Goal: Check status

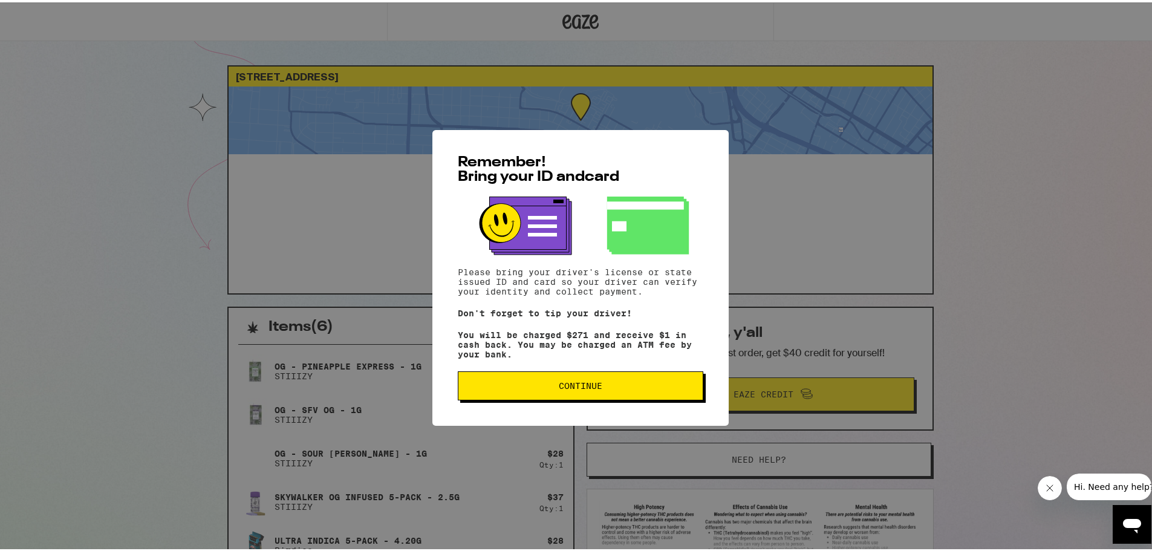
click at [592, 383] on span "Continue" at bounding box center [581, 383] width 44 height 8
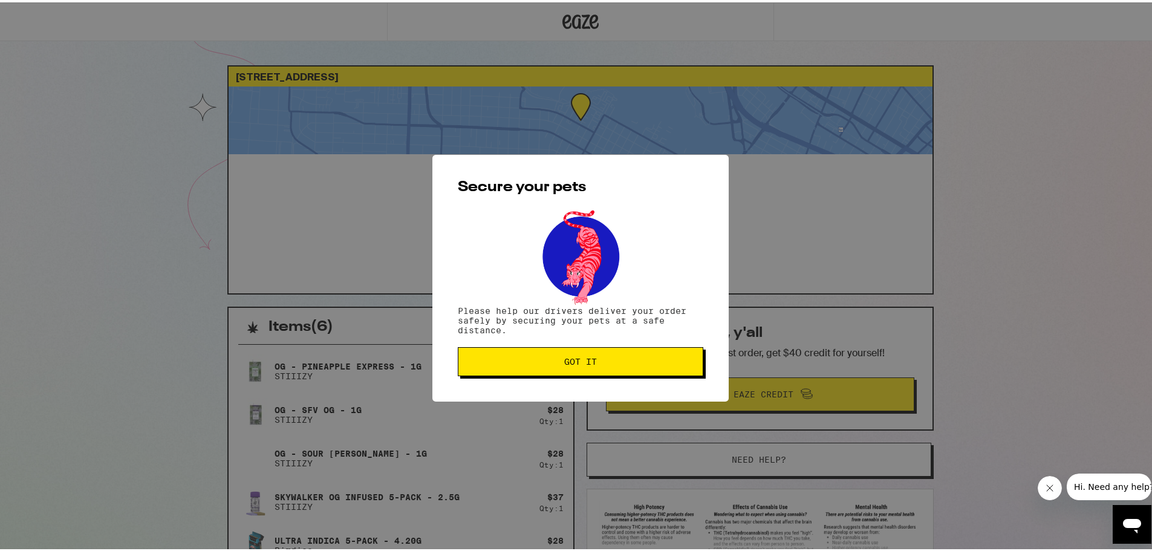
click at [588, 362] on span "Got it" at bounding box center [580, 359] width 33 height 8
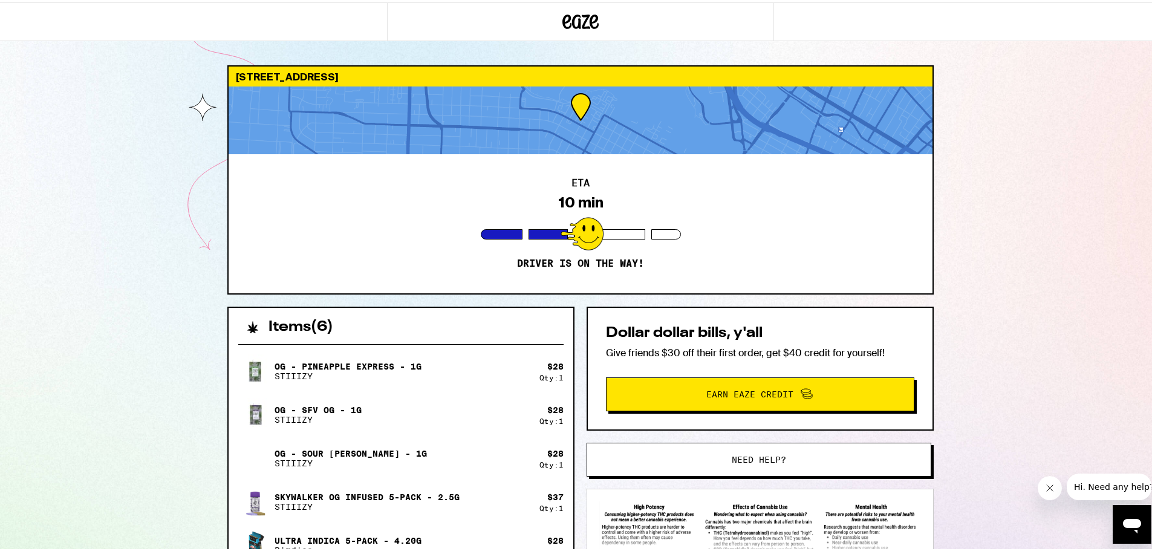
click at [578, 167] on div "ETA 10 min Driver is on the way!" at bounding box center [581, 221] width 704 height 139
click at [576, 186] on div "ETA 10 min Driver is on the way!" at bounding box center [581, 221] width 704 height 139
click at [568, 97] on div at bounding box center [581, 118] width 704 height 68
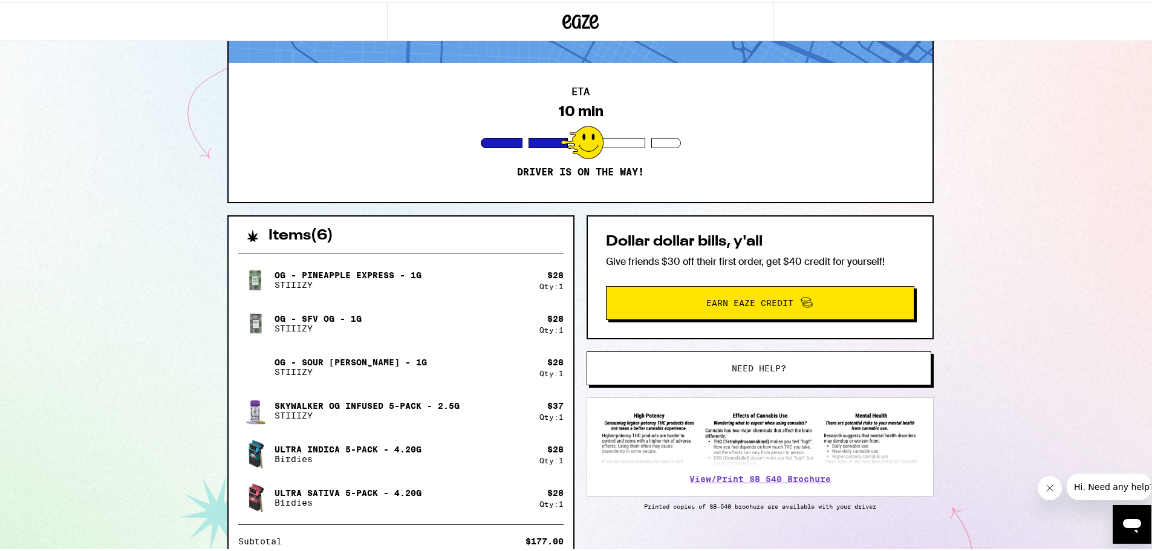
scroll to position [293, 0]
